Goal: Task Accomplishment & Management: Use online tool/utility

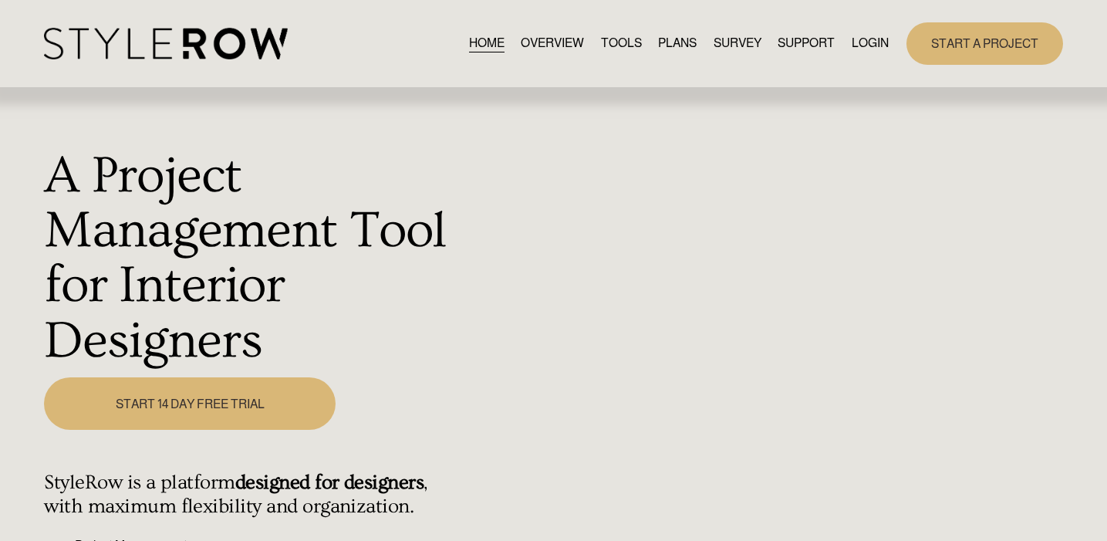
click at [868, 50] on link "LOGIN" at bounding box center [870, 43] width 37 height 21
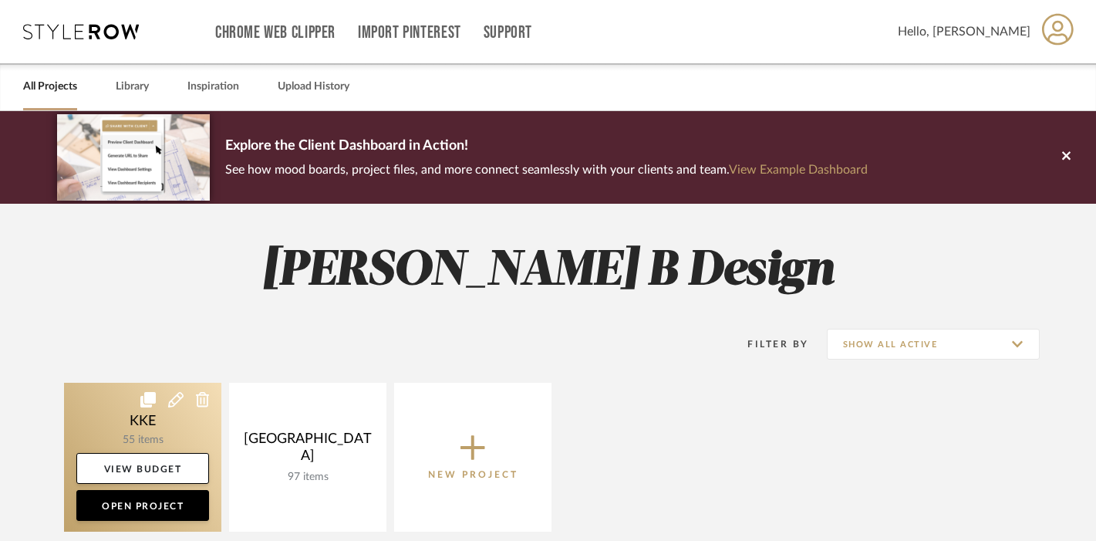
click at [154, 431] on link at bounding box center [142, 457] width 157 height 149
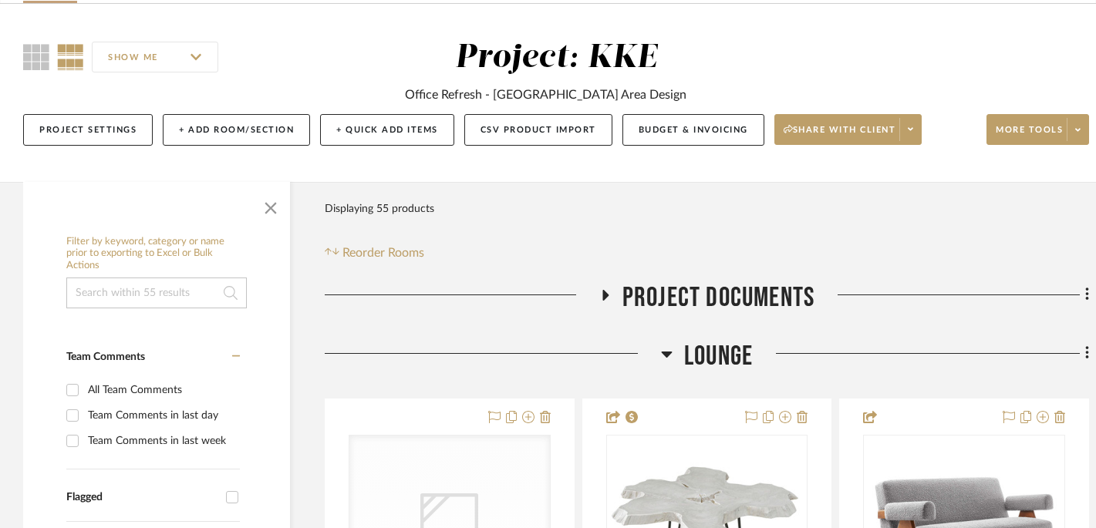
scroll to position [170, 0]
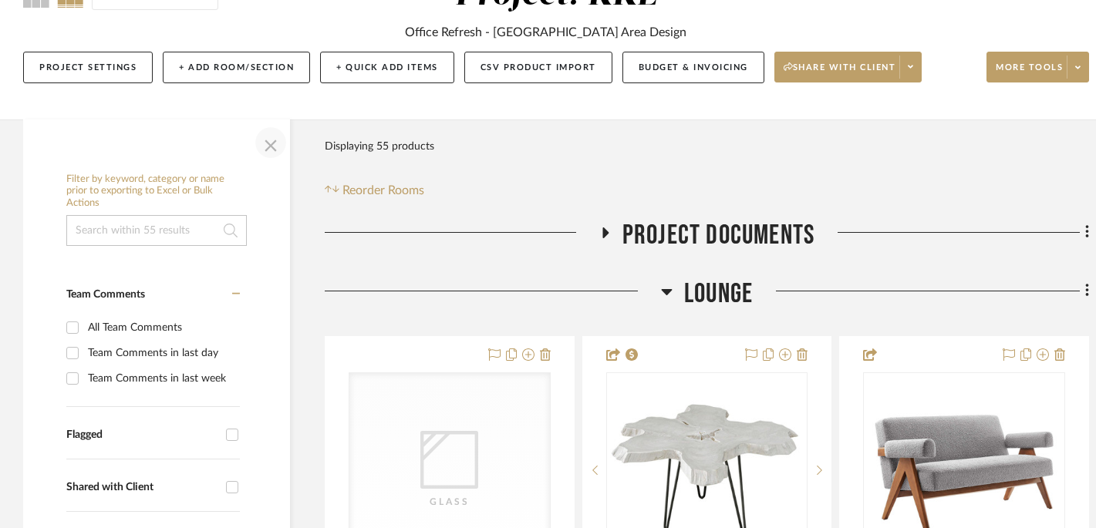
click at [270, 140] on span "button" at bounding box center [270, 142] width 37 height 37
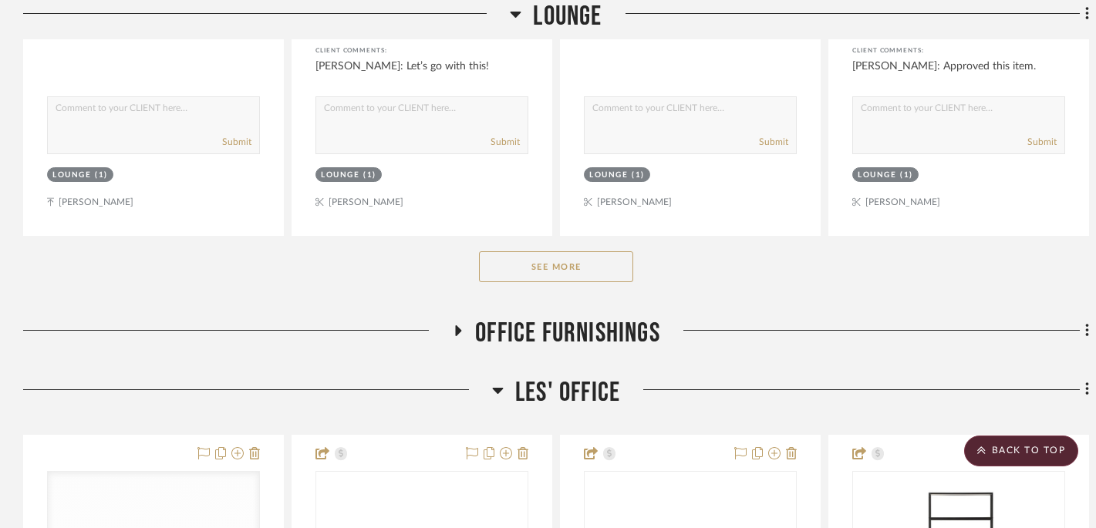
scroll to position [948, 0]
click at [463, 332] on icon at bounding box center [458, 330] width 19 height 12
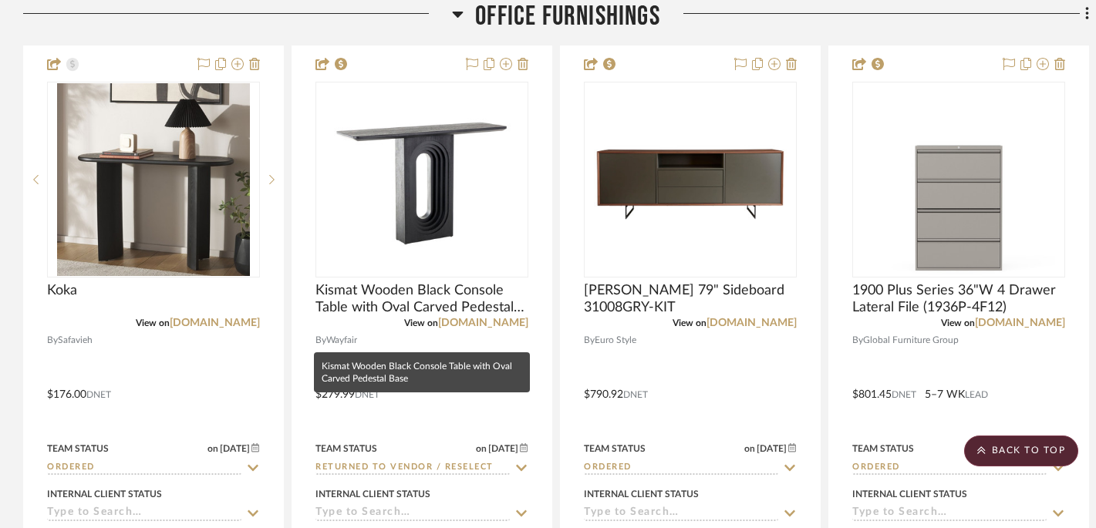
scroll to position [1248, 0]
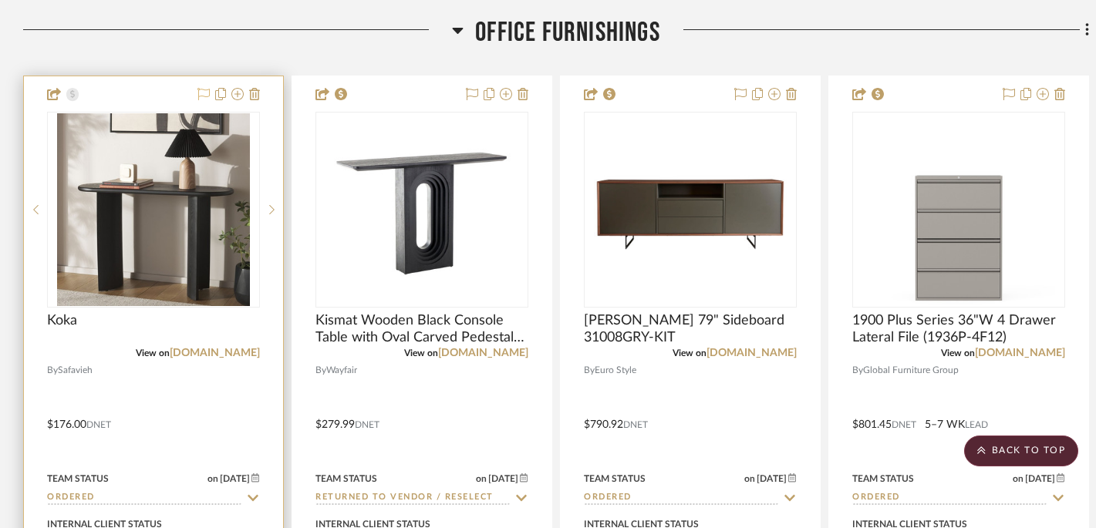
click at [200, 93] on icon at bounding box center [204, 94] width 12 height 12
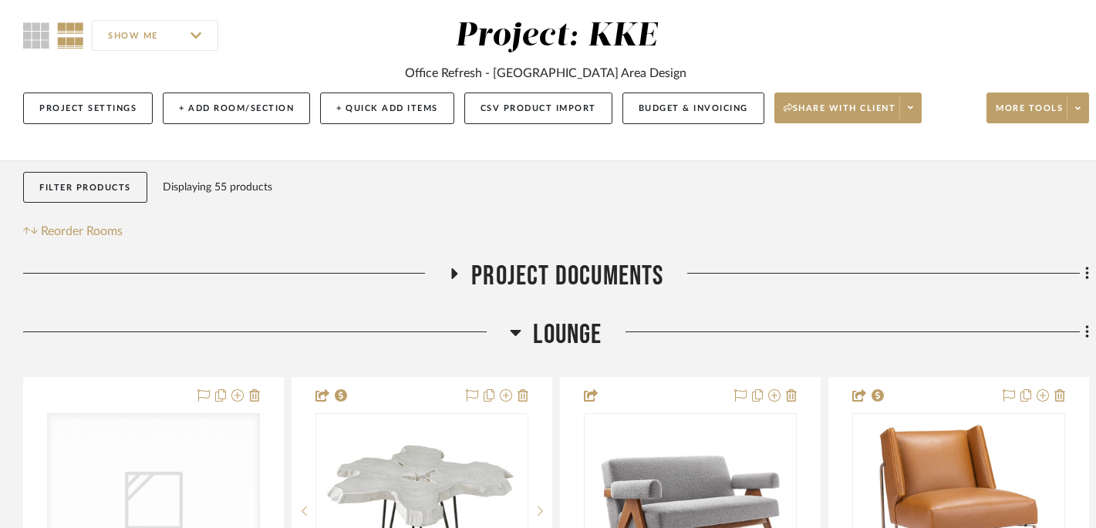
scroll to position [127, 0]
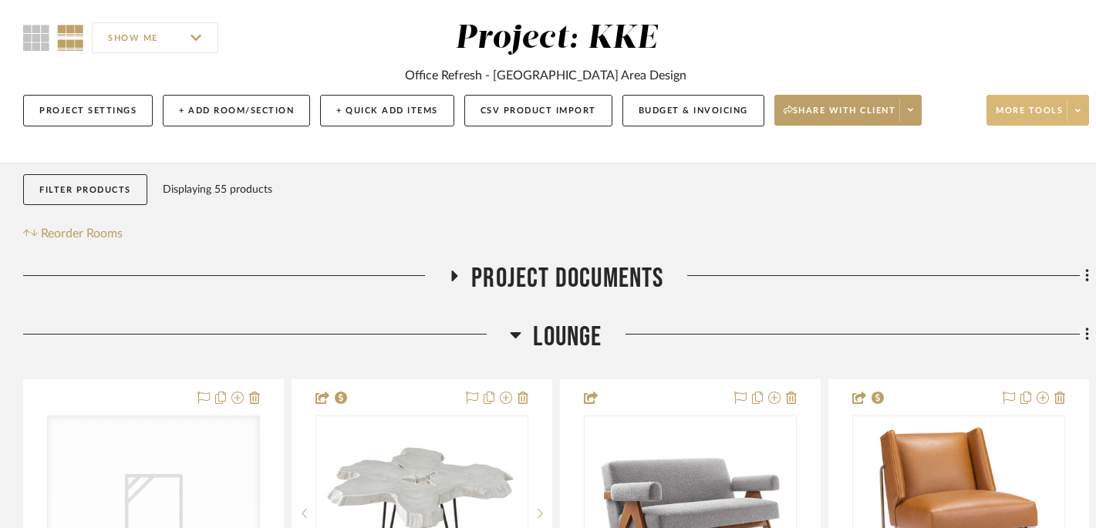
click at [1078, 113] on icon at bounding box center [1077, 110] width 5 height 8
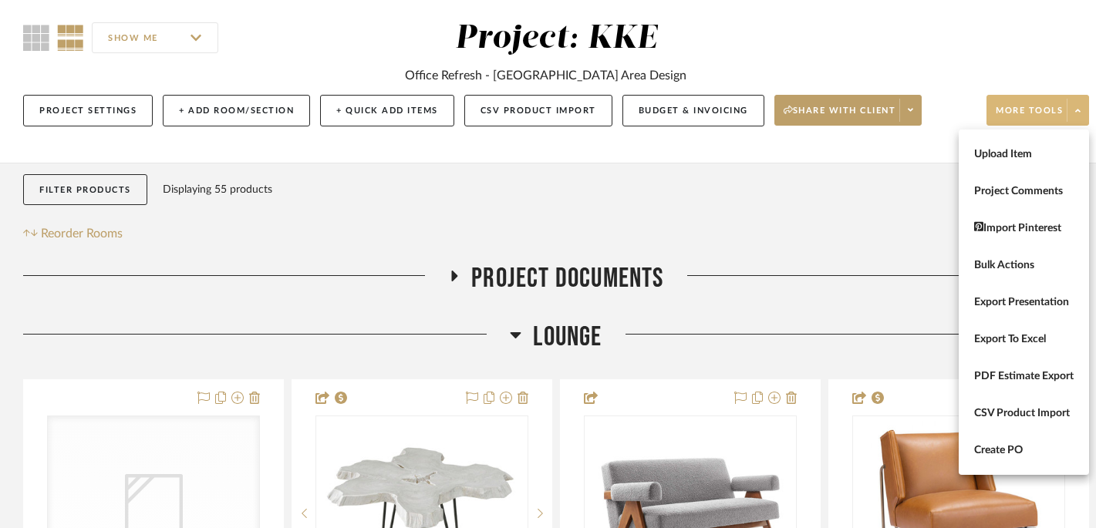
click at [81, 185] on div at bounding box center [548, 264] width 1096 height 528
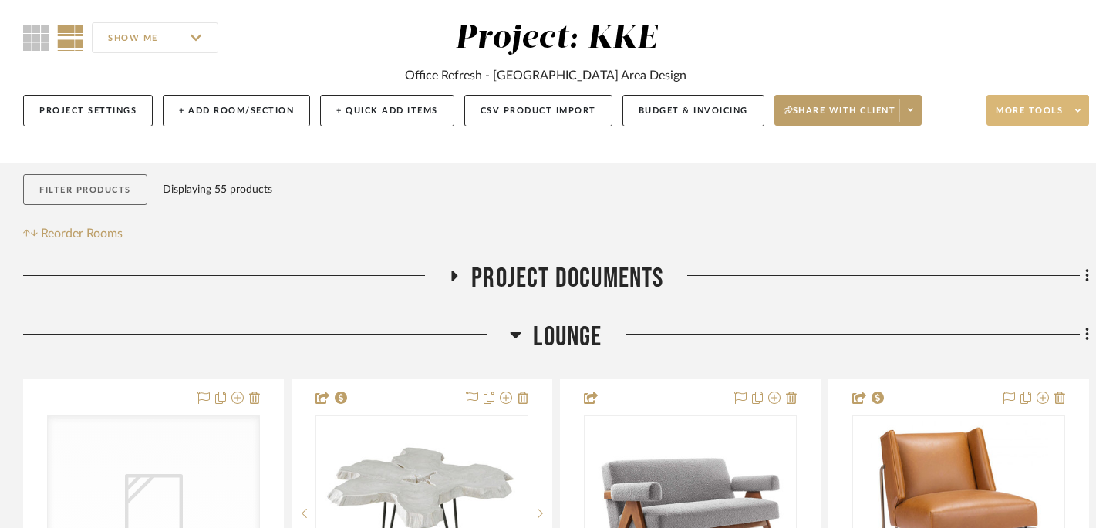
click at [82, 185] on button "Filter Products" at bounding box center [85, 190] width 124 height 32
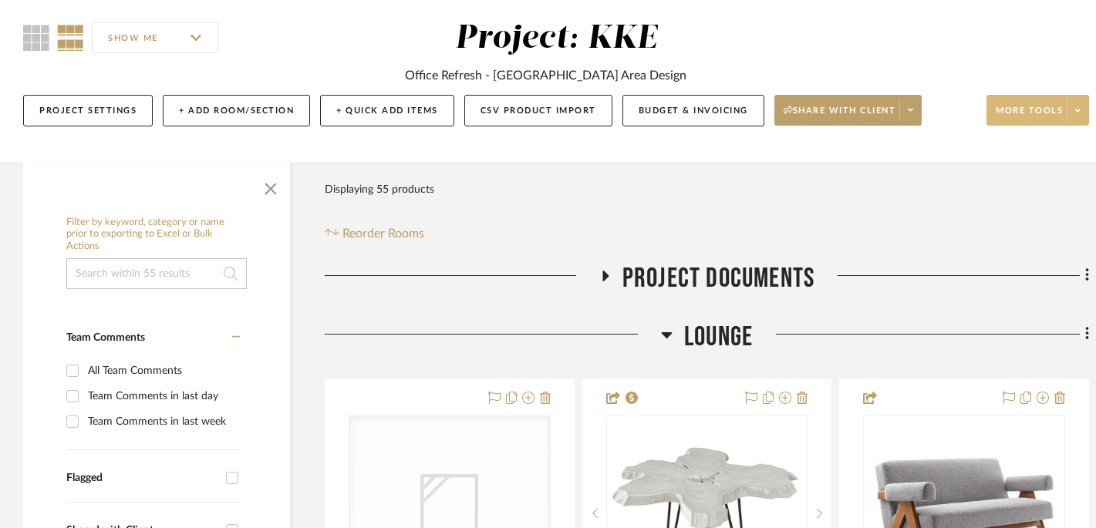
scroll to position [130, 0]
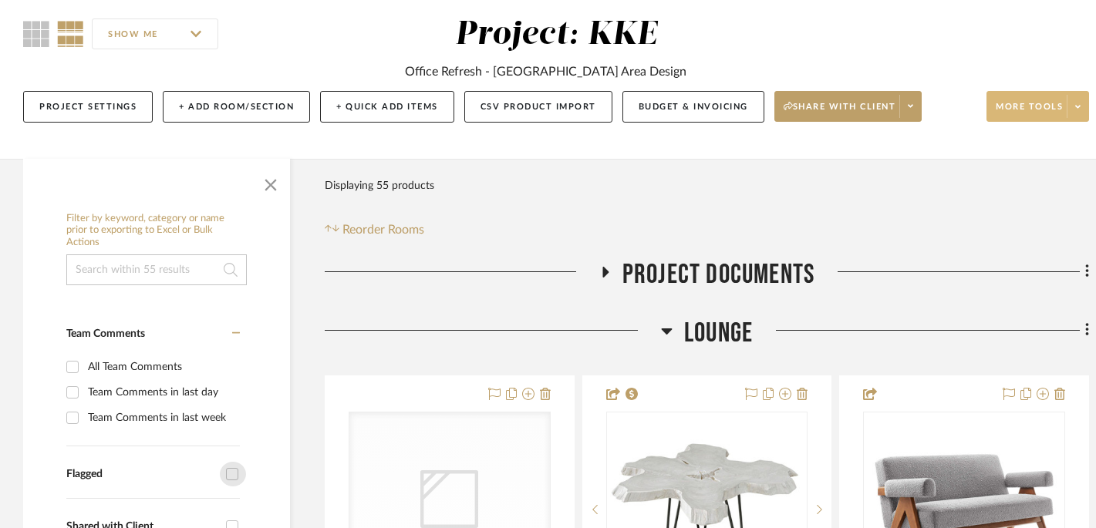
click at [234, 475] on input "Flagged" at bounding box center [232, 474] width 25 height 25
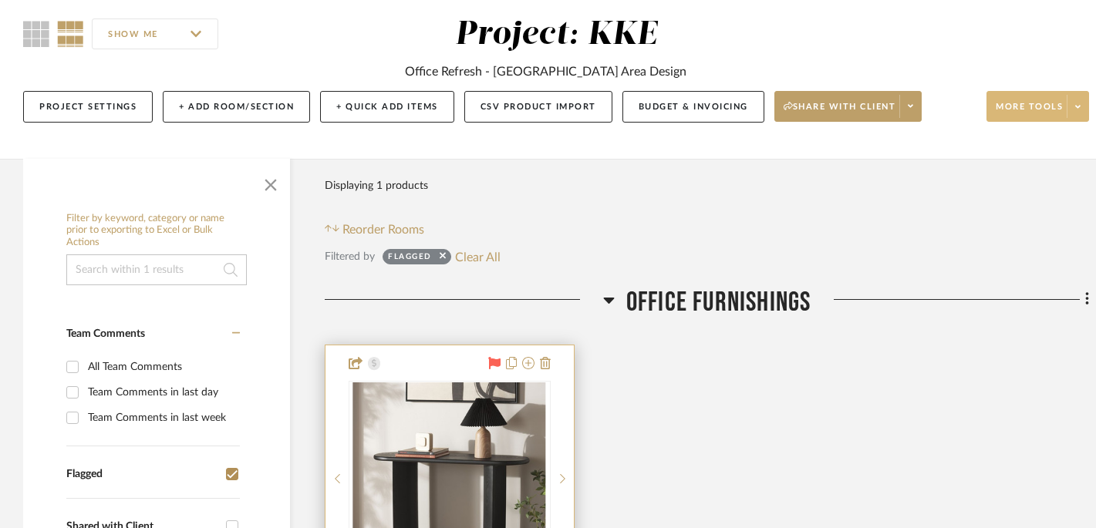
click at [1075, 104] on span at bounding box center [1078, 106] width 22 height 23
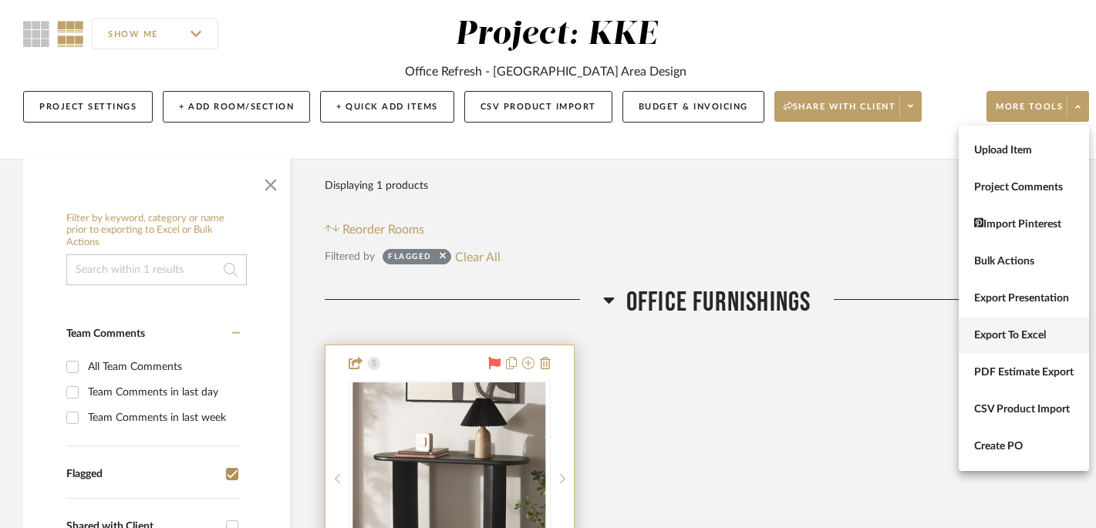
click at [1025, 341] on span "Export To Excel" at bounding box center [1024, 335] width 100 height 13
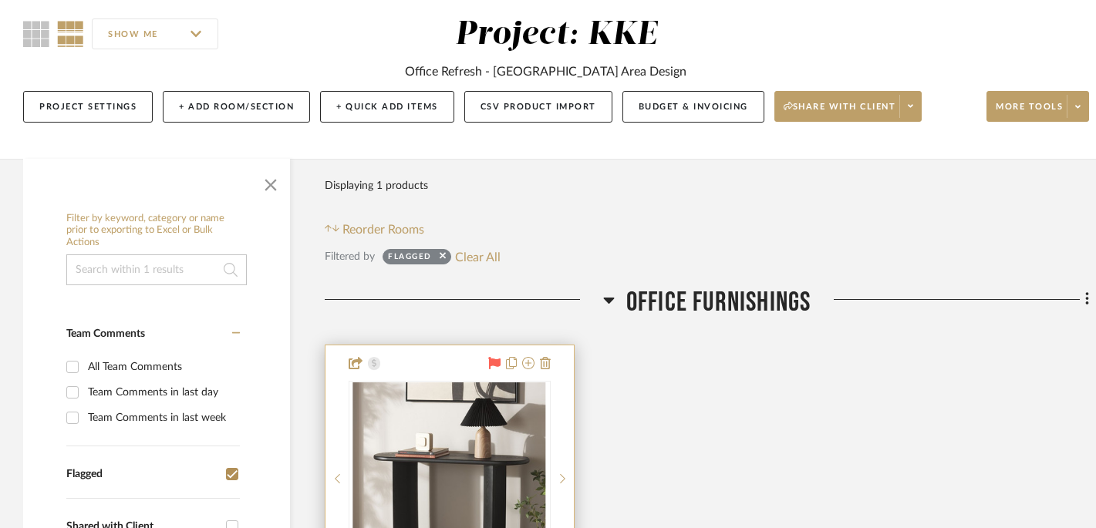
click at [495, 365] on icon at bounding box center [494, 363] width 12 height 12
click at [279, 184] on span "button" at bounding box center [270, 182] width 37 height 37
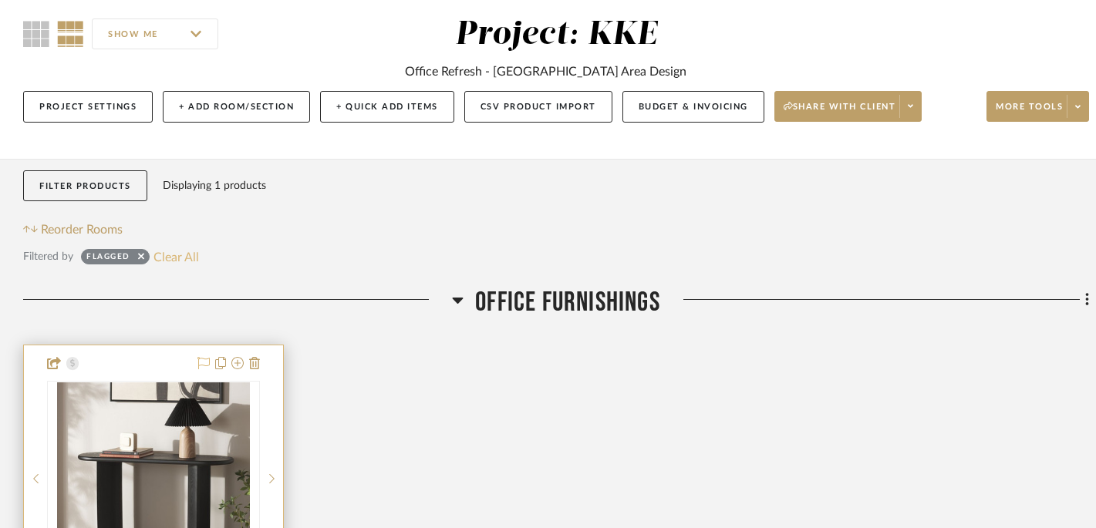
click at [170, 257] on button "Clear All" at bounding box center [177, 257] width 46 height 20
checkbox input "false"
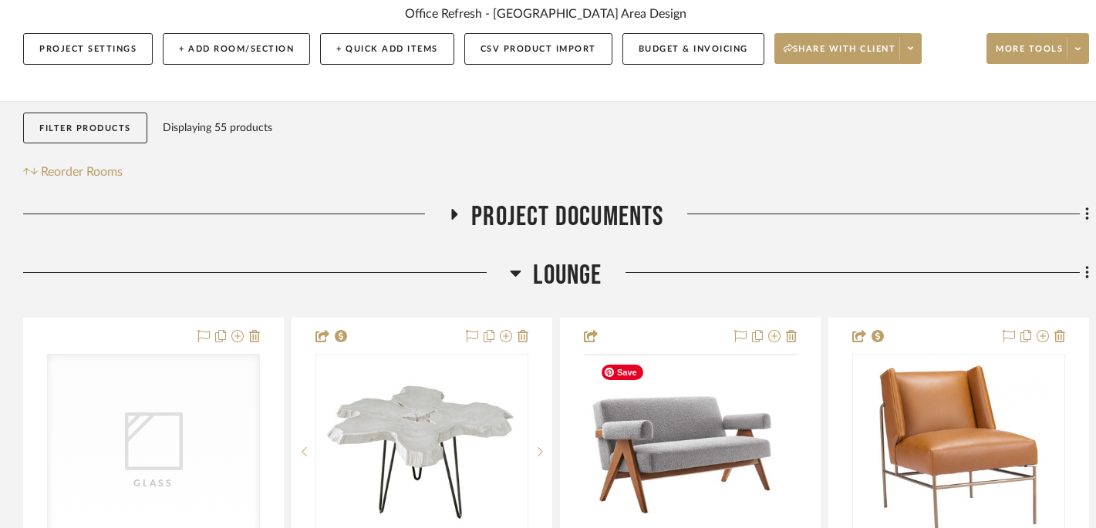
scroll to position [227, 0]
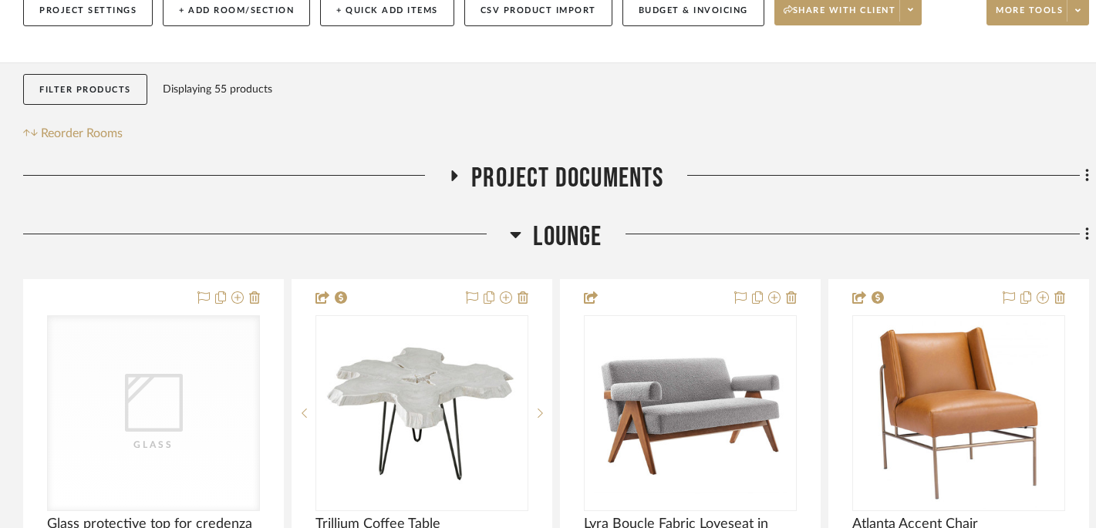
click at [515, 238] on icon at bounding box center [516, 235] width 11 height 6
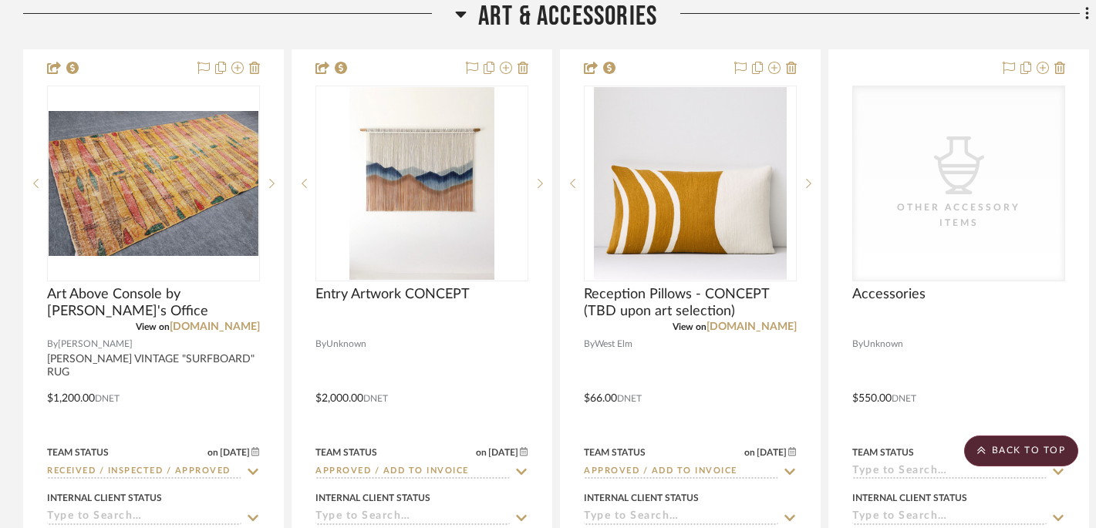
scroll to position [2153, 0]
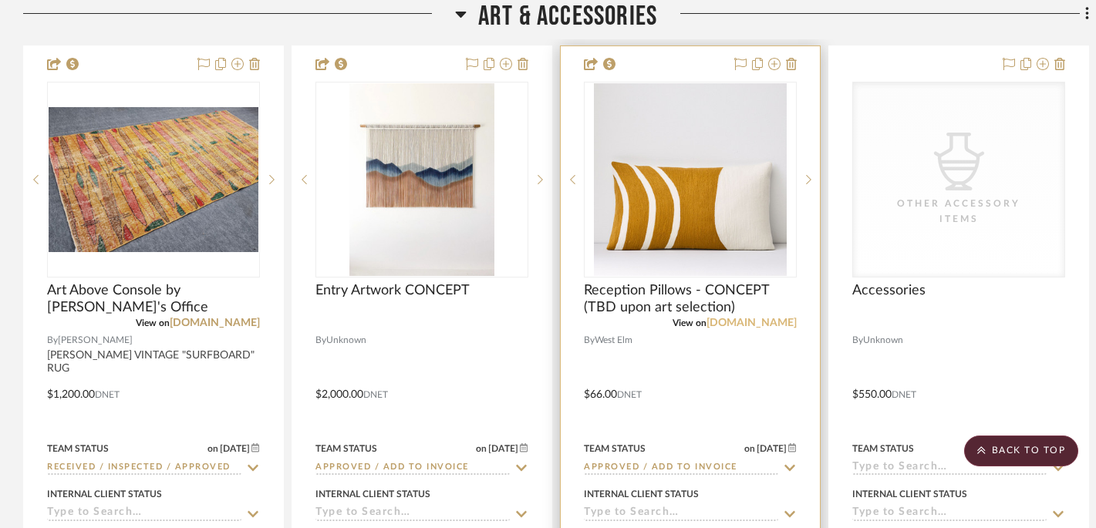
click at [764, 324] on link "[DOMAIN_NAME]" at bounding box center [752, 323] width 90 height 11
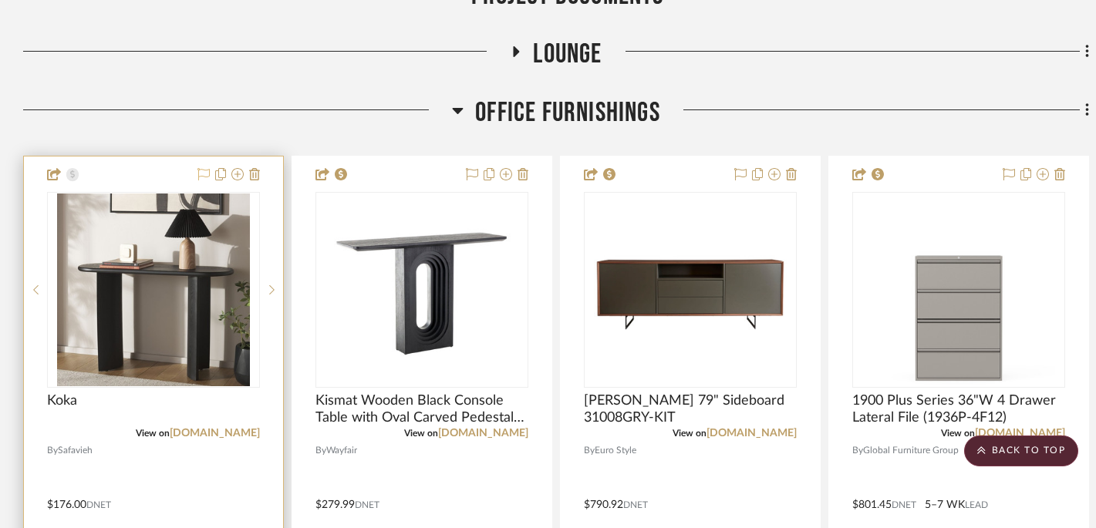
scroll to position [330, 0]
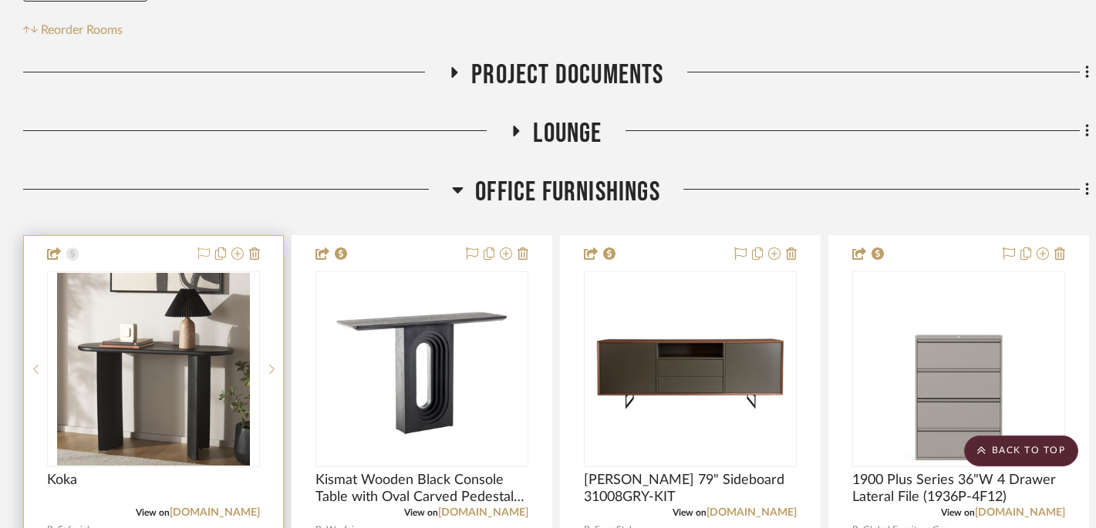
click at [452, 75] on icon at bounding box center [455, 72] width 6 height 11
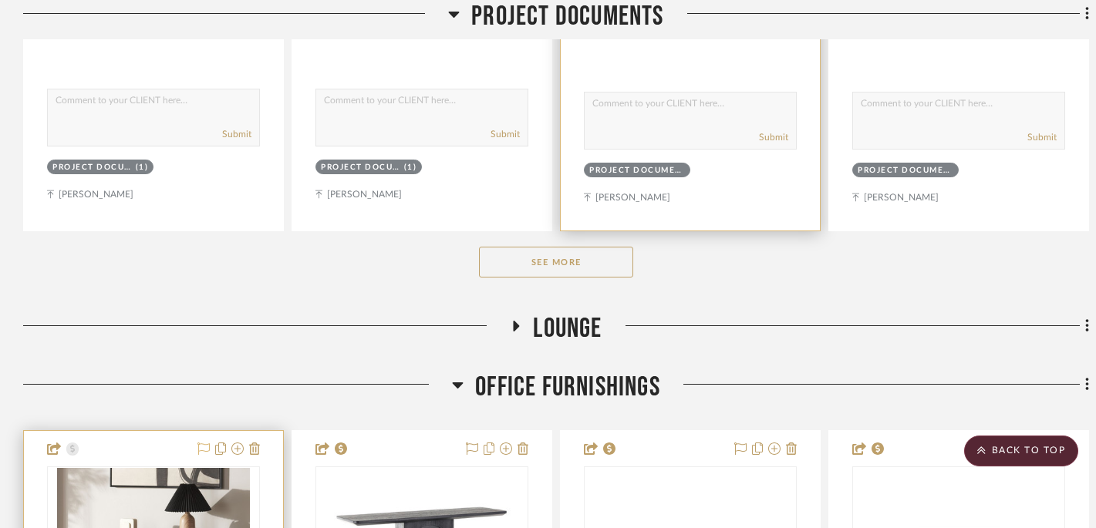
scroll to position [894, 0]
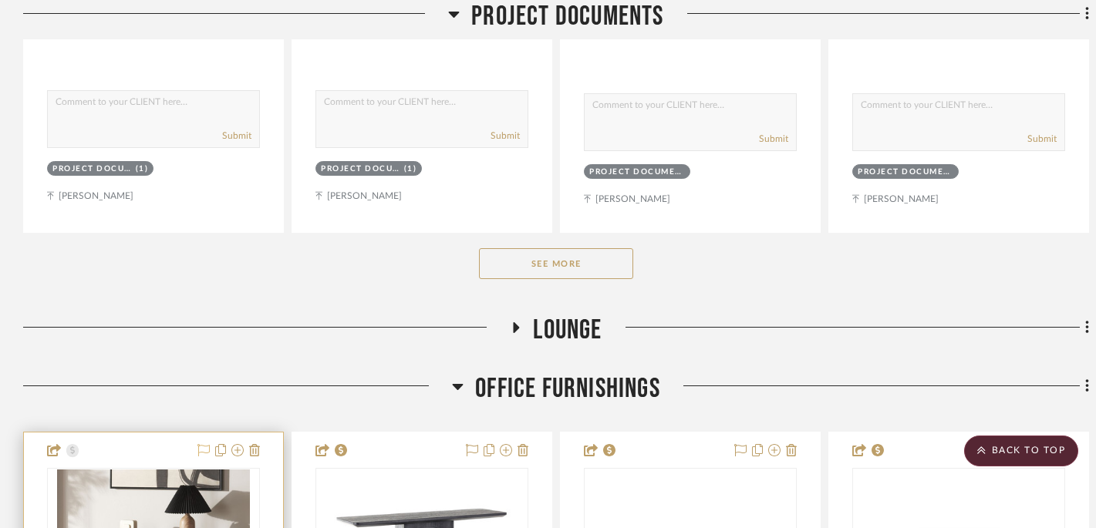
click at [621, 269] on button "See More" at bounding box center [556, 263] width 154 height 31
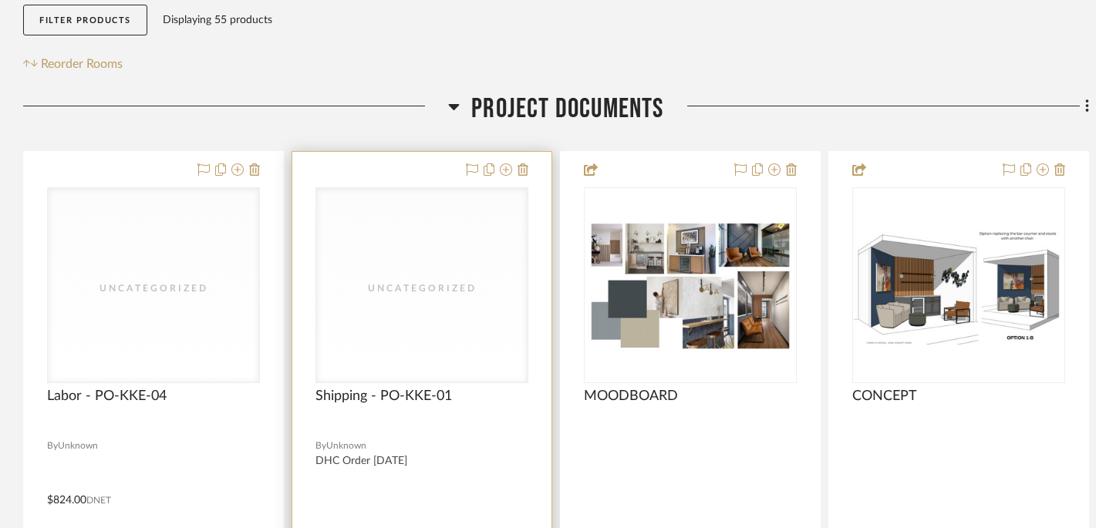
scroll to position [300, 0]
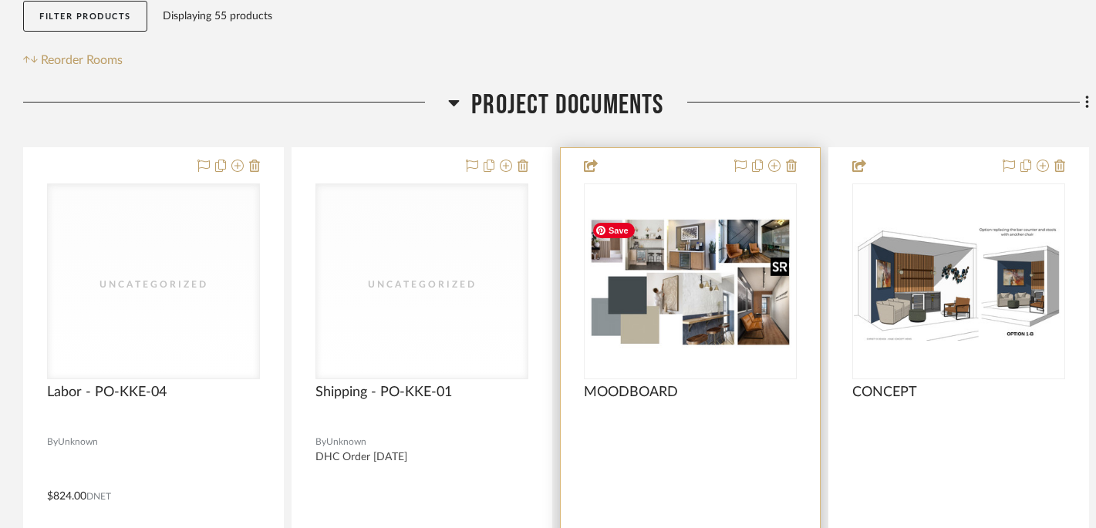
click at [664, 255] on img "0" at bounding box center [691, 282] width 210 height 136
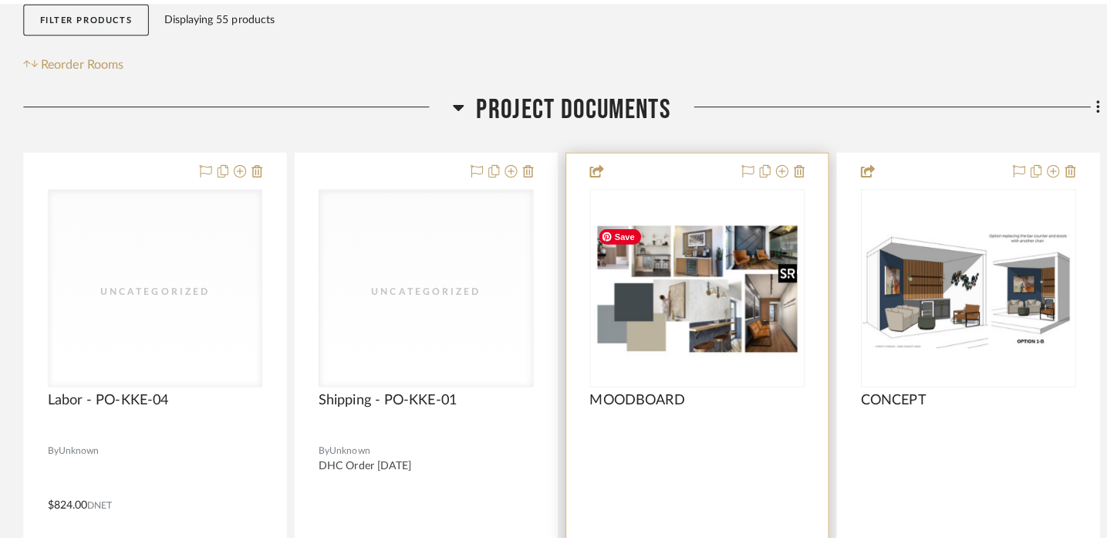
scroll to position [0, 0]
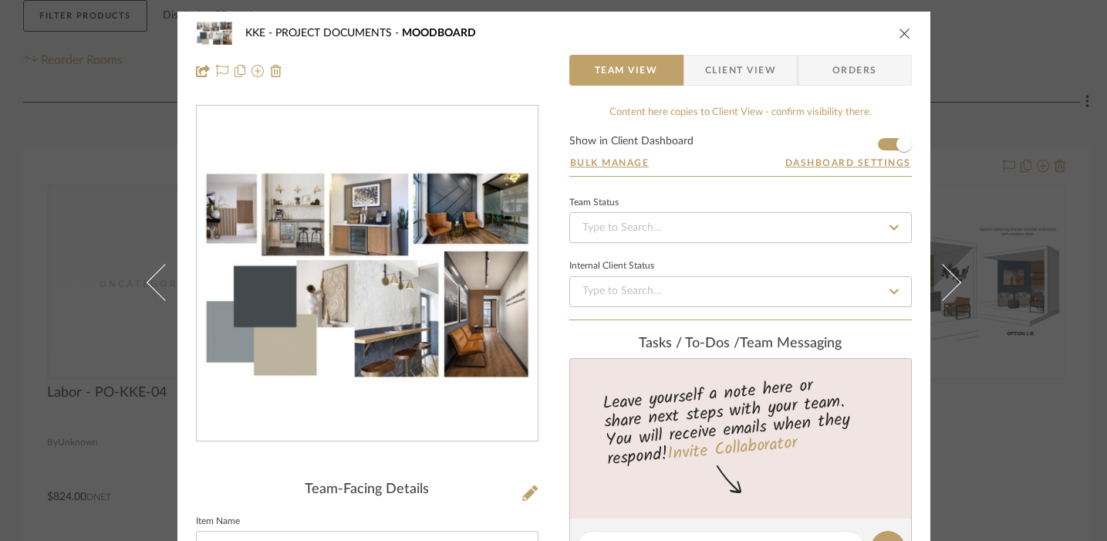
click at [410, 302] on img "0" at bounding box center [367, 274] width 341 height 221
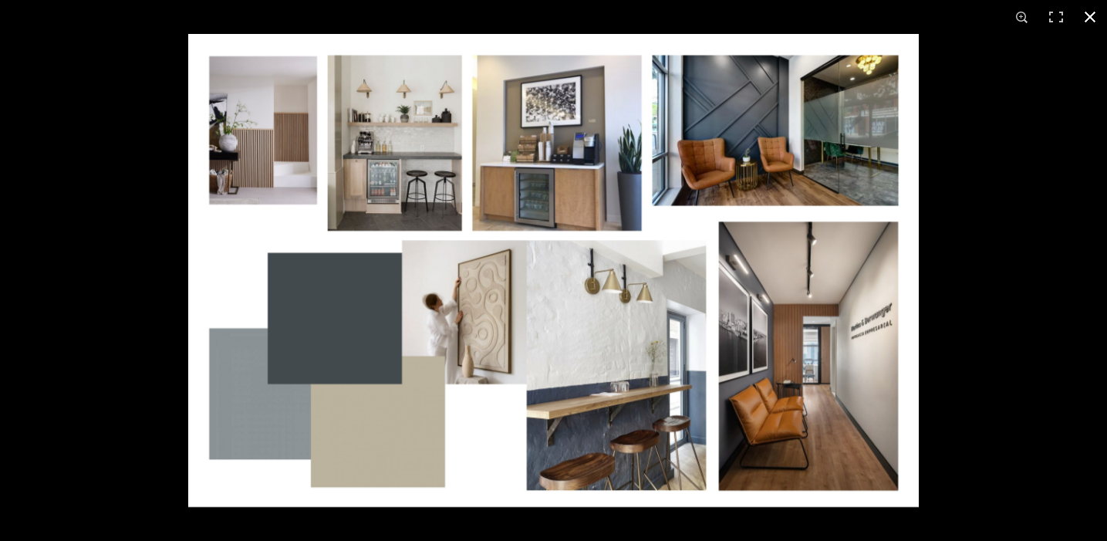
click at [1091, 14] on button at bounding box center [1090, 17] width 34 height 34
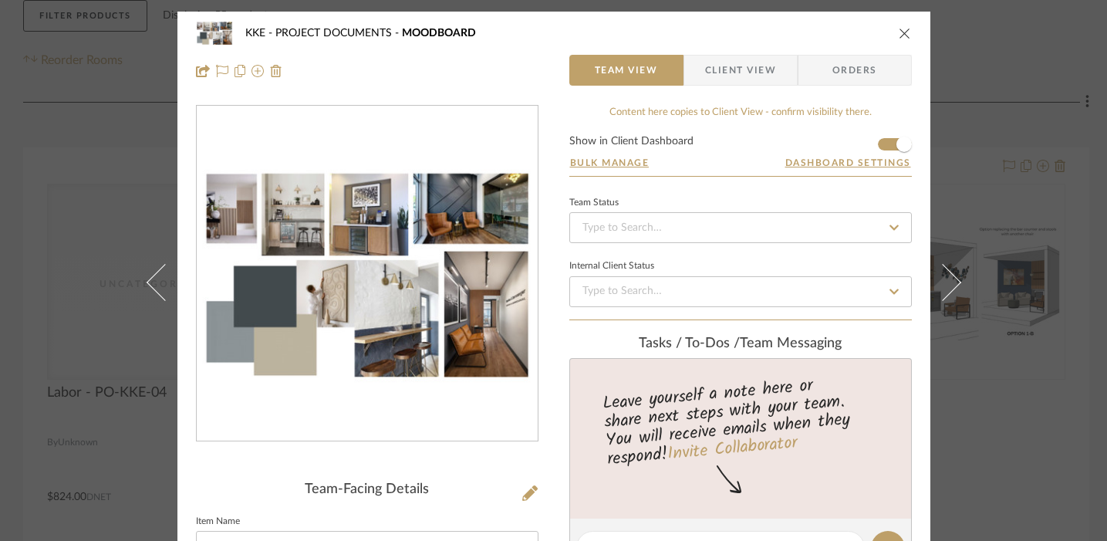
click at [899, 36] on icon "close" at bounding box center [905, 33] width 12 height 12
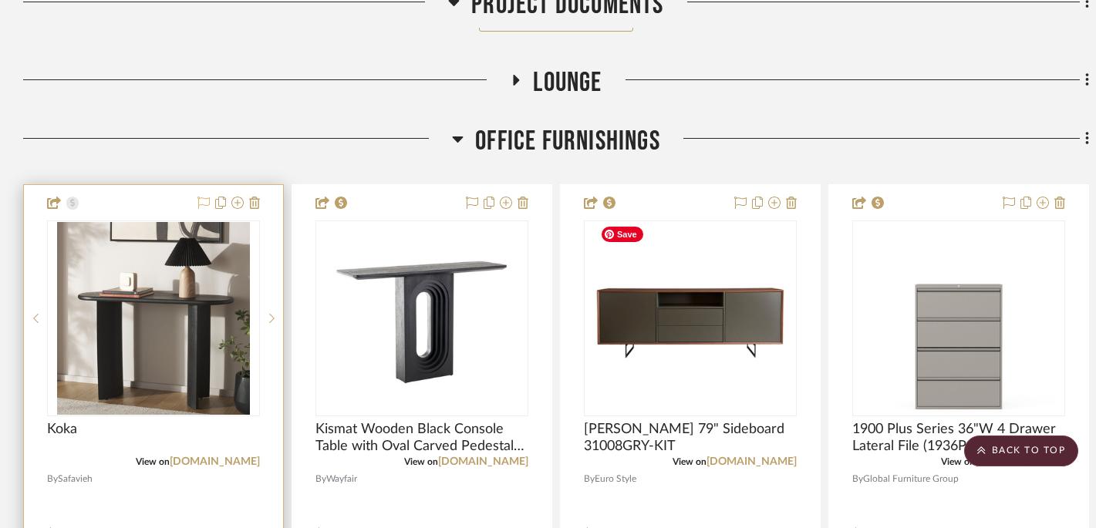
scroll to position [2498, 0]
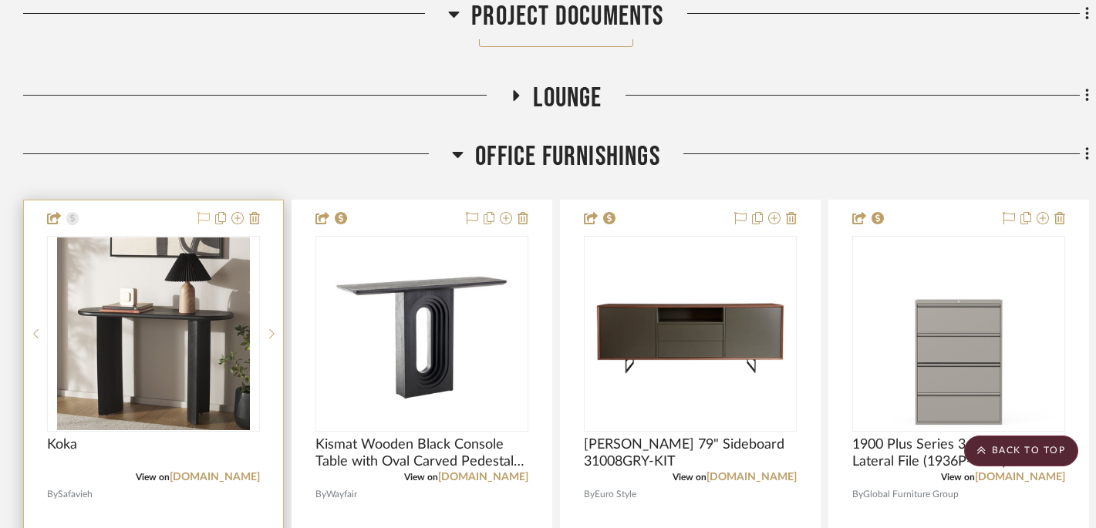
click at [518, 92] on icon at bounding box center [517, 95] width 6 height 11
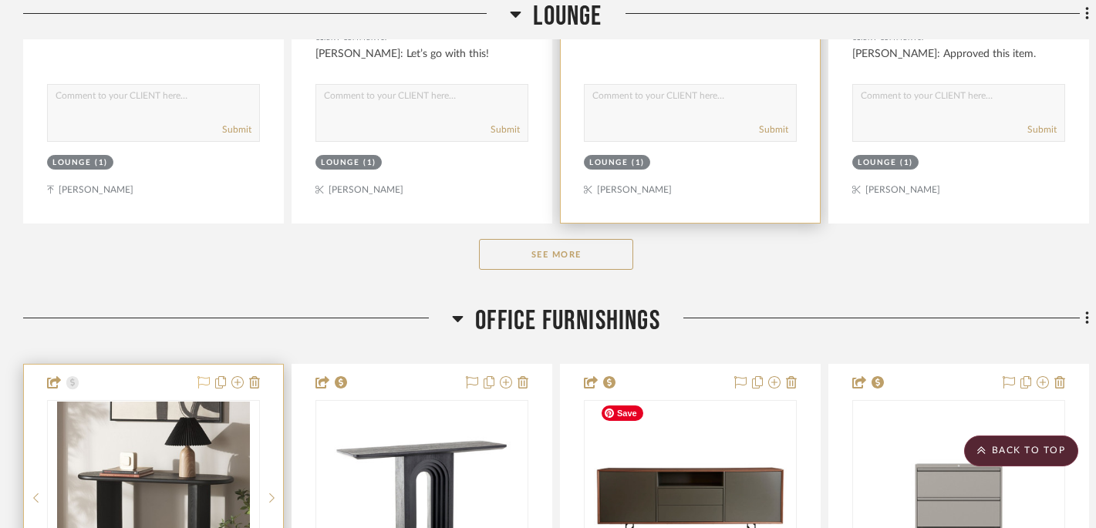
scroll to position [2950, 0]
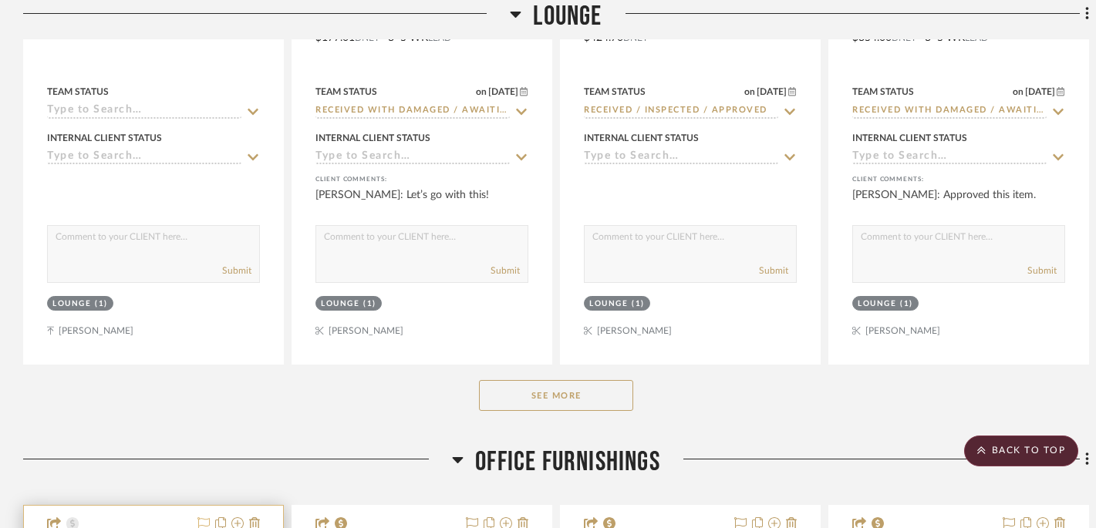
click at [583, 395] on button "See More" at bounding box center [556, 395] width 154 height 31
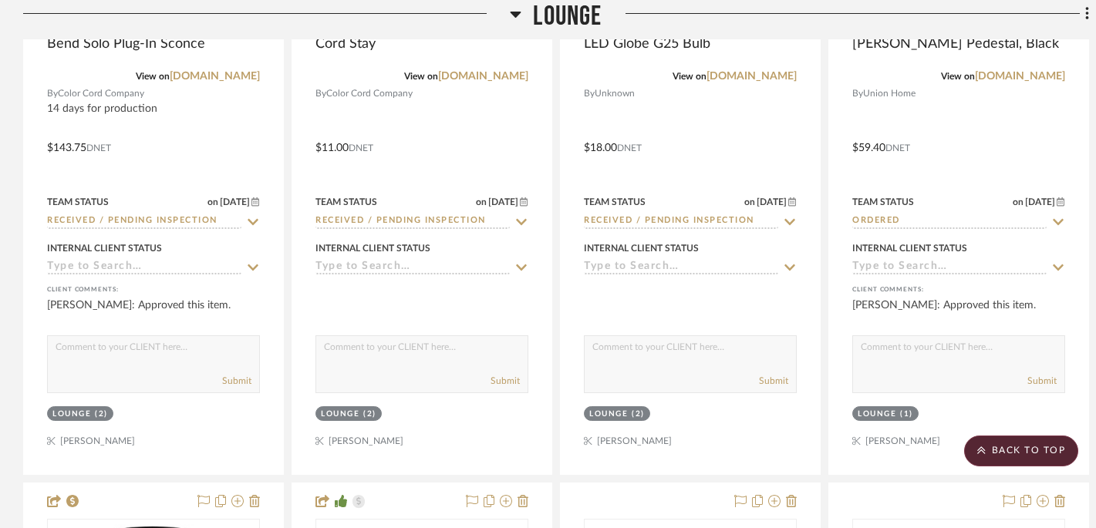
scroll to position [4517, 0]
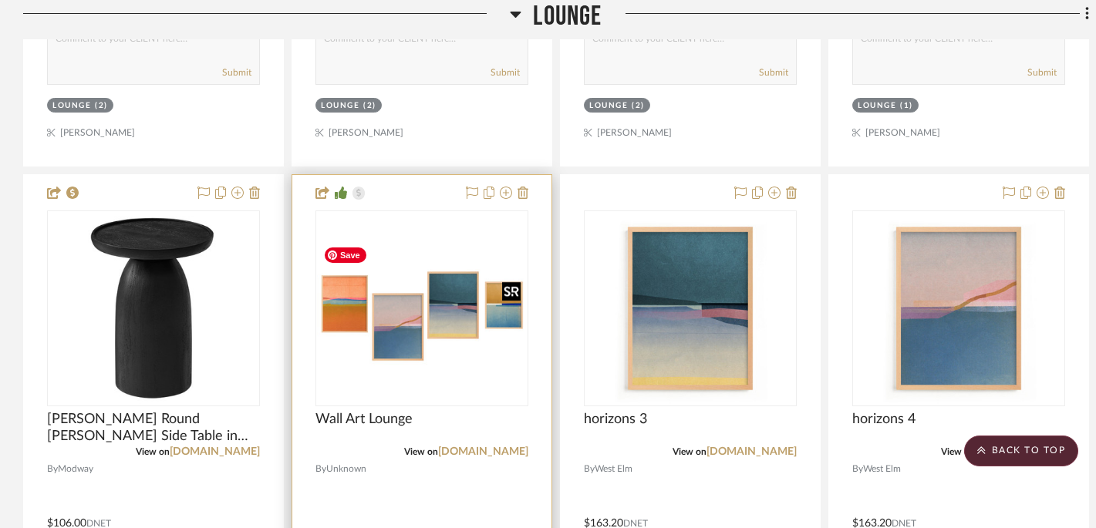
click at [0, 0] on img at bounding box center [0, 0] width 0 height 0
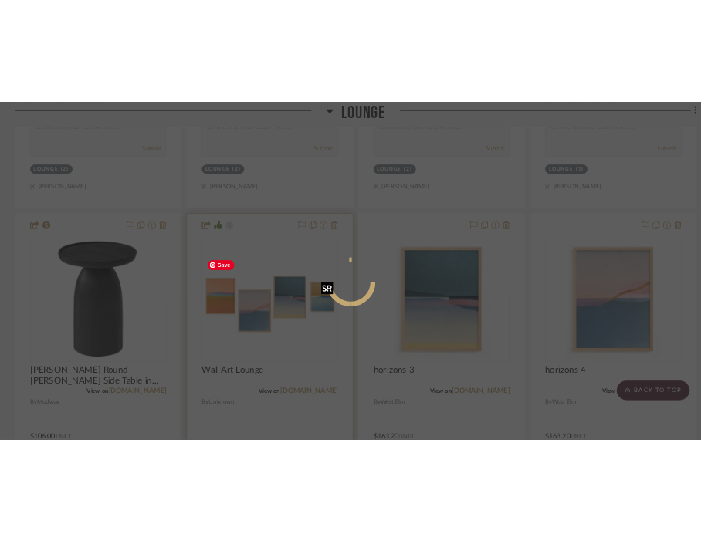
scroll to position [0, 0]
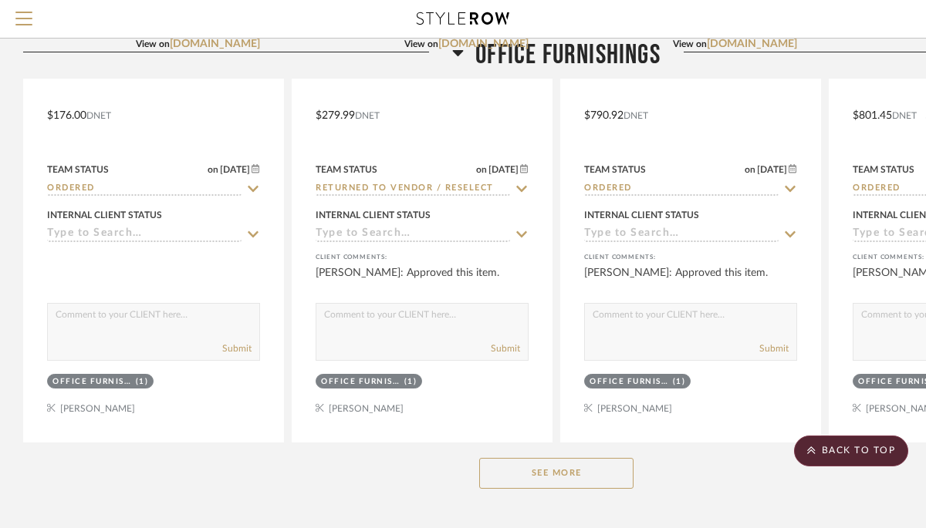
scroll to position [2327, 0]
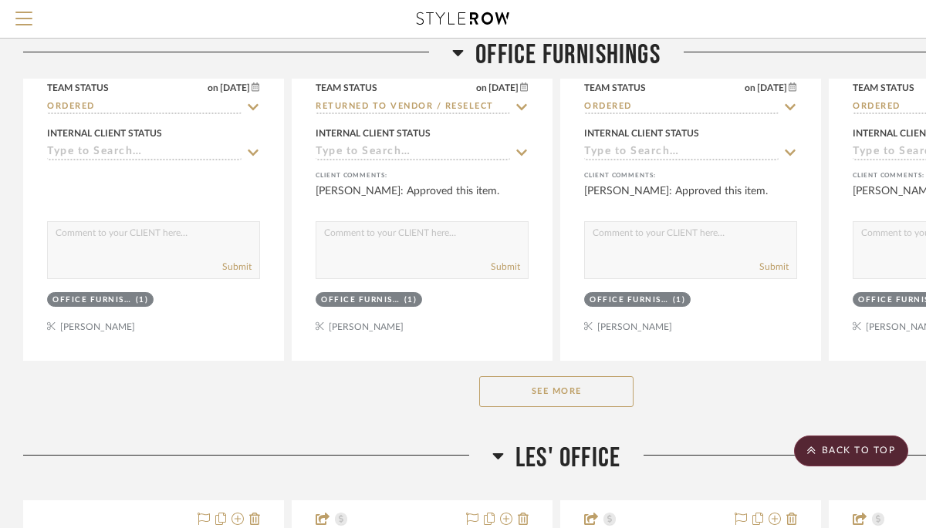
click at [558, 383] on button "See More" at bounding box center [556, 392] width 154 height 31
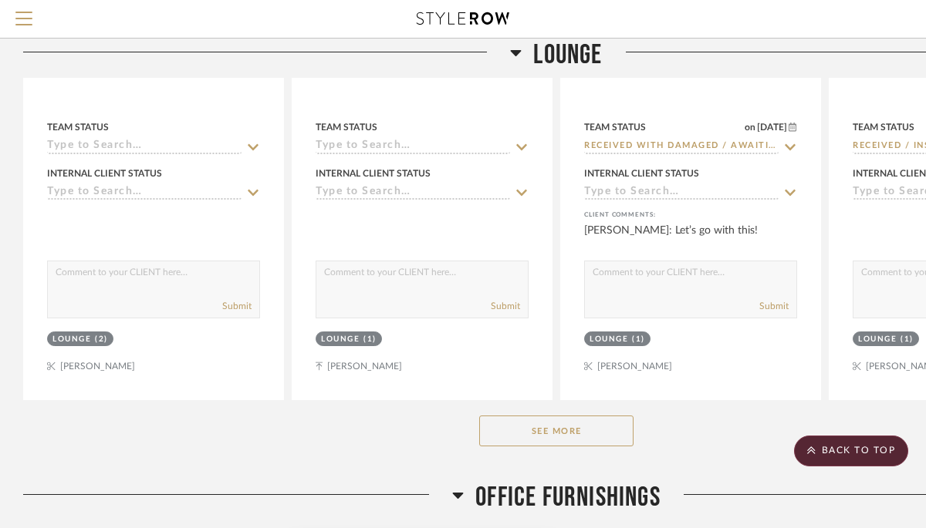
scroll to position [1472, 0]
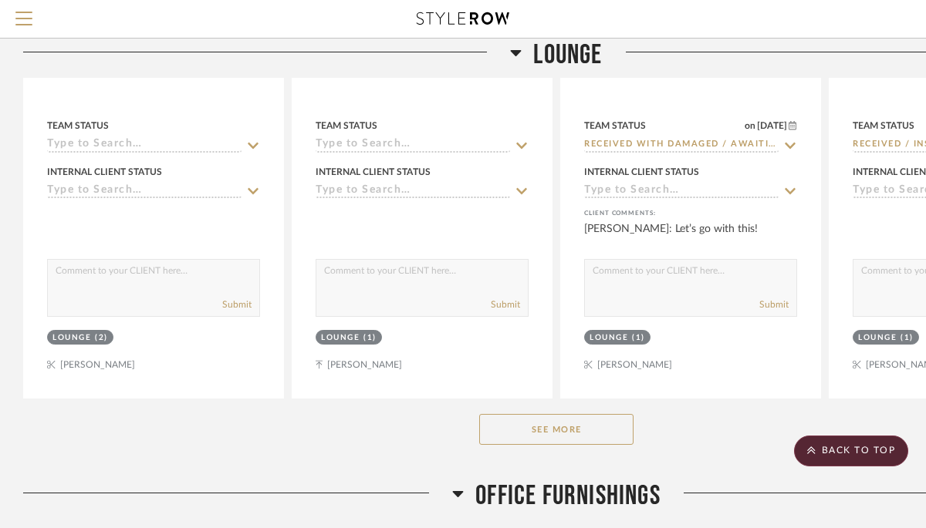
click at [593, 433] on button "See More" at bounding box center [556, 429] width 154 height 31
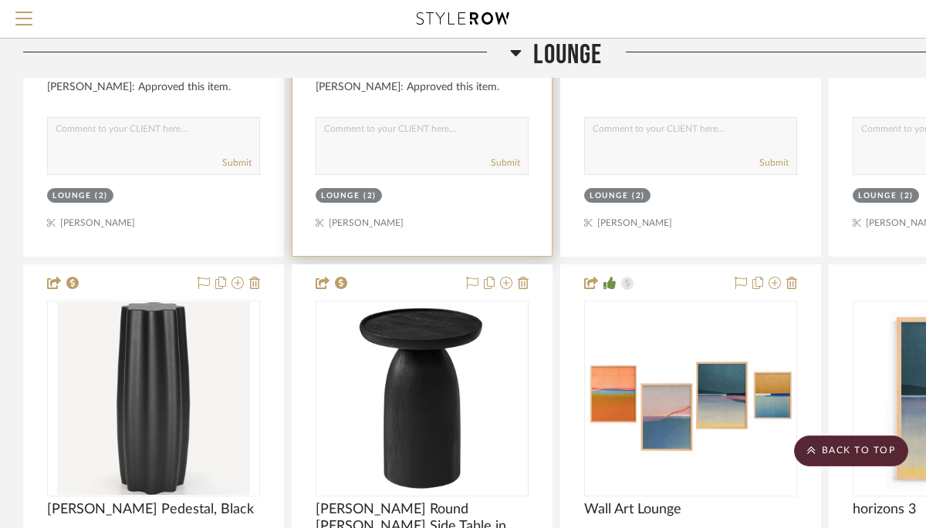
scroll to position [3115, 0]
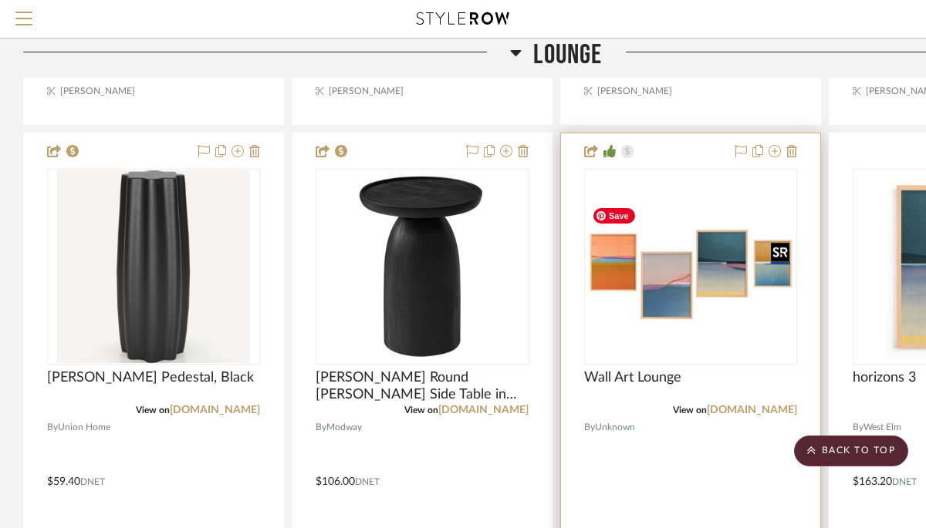
click at [655, 268] on div at bounding box center [690, 267] width 213 height 196
click at [671, 270] on img "0" at bounding box center [691, 267] width 210 height 127
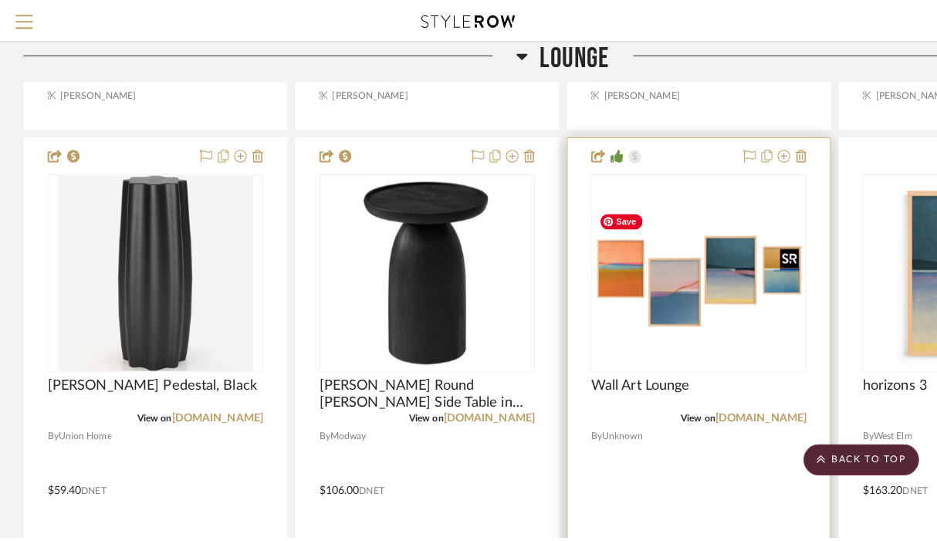
scroll to position [0, 0]
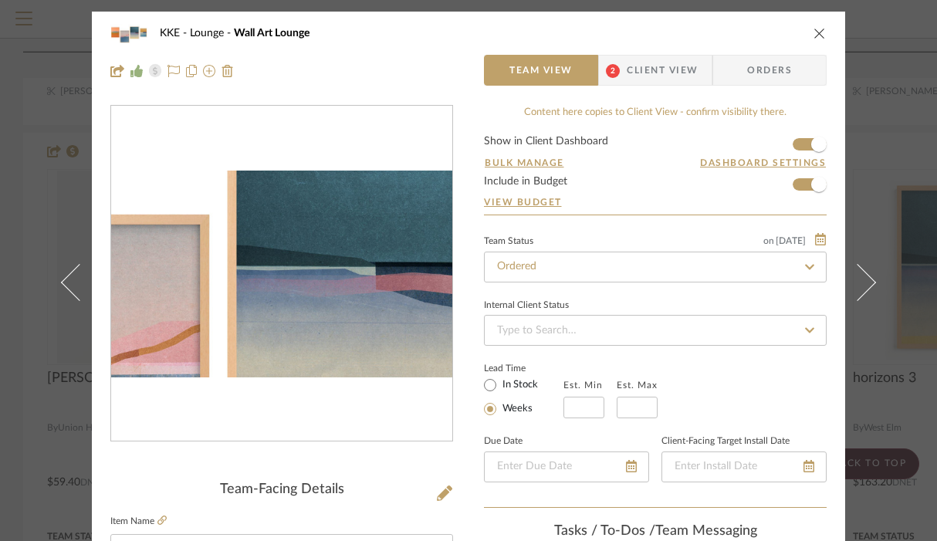
click at [303, 268] on img "0" at bounding box center [281, 274] width 341 height 207
